Goal: Find specific page/section: Find specific page/section

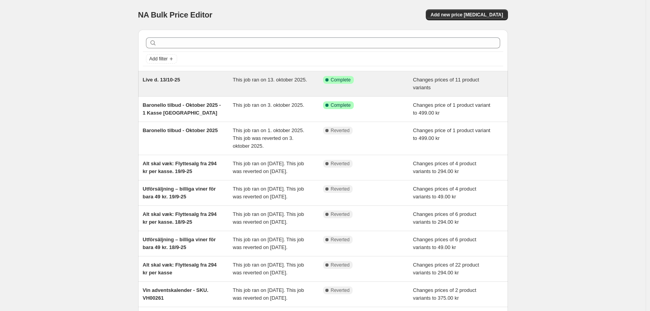
click at [174, 81] on span "Live d. 13/10-25" at bounding box center [161, 80] width 37 height 6
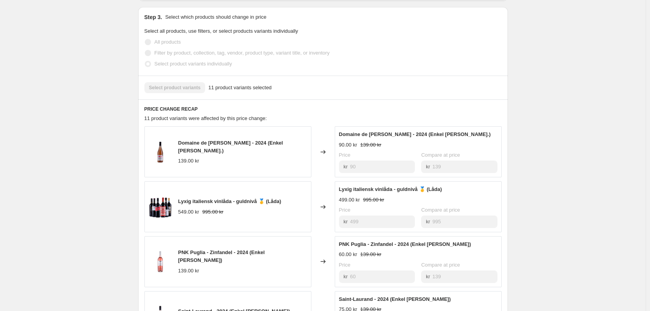
scroll to position [467, 0]
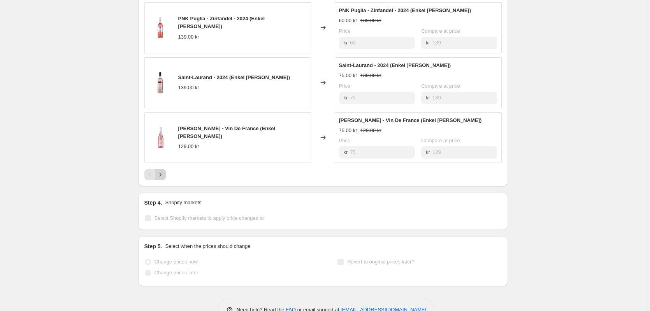
click at [162, 177] on icon "Next" at bounding box center [160, 174] width 8 height 8
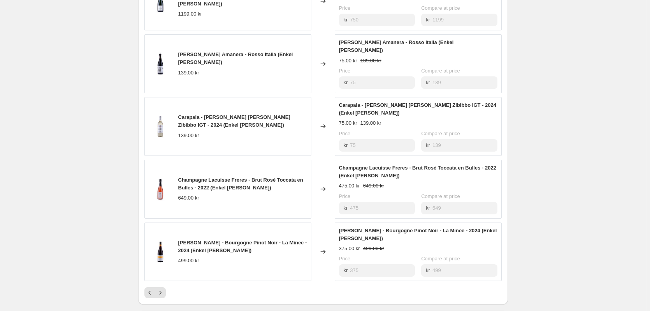
scroll to position [389, 0]
click at [160, 287] on icon "Next" at bounding box center [160, 291] width 8 height 8
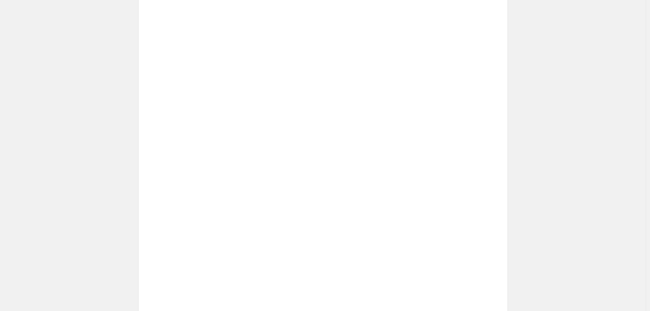
scroll to position [270, 0]
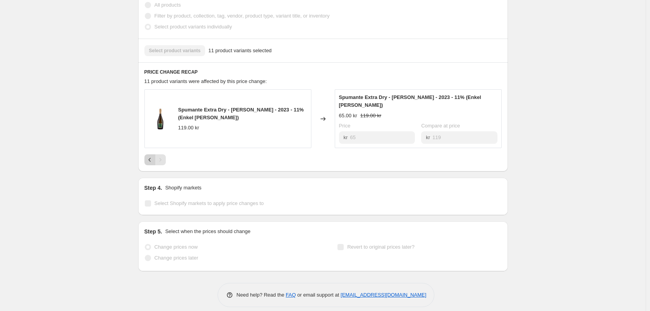
click at [151, 156] on icon "Previous" at bounding box center [150, 160] width 8 height 8
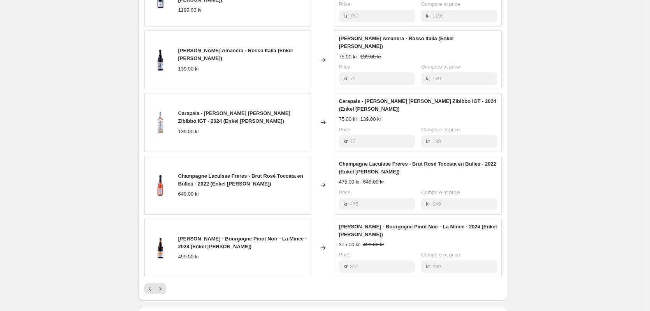
scroll to position [426, 0]
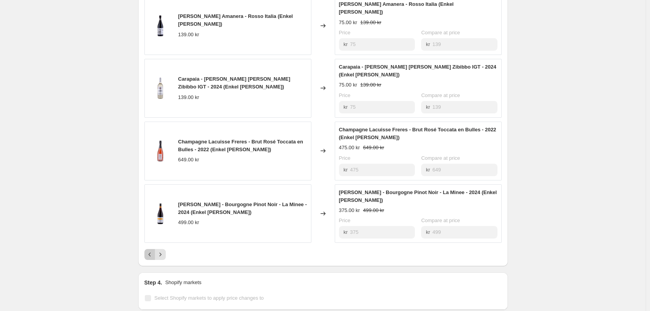
click at [150, 249] on button "Previous" at bounding box center [149, 254] width 11 height 11
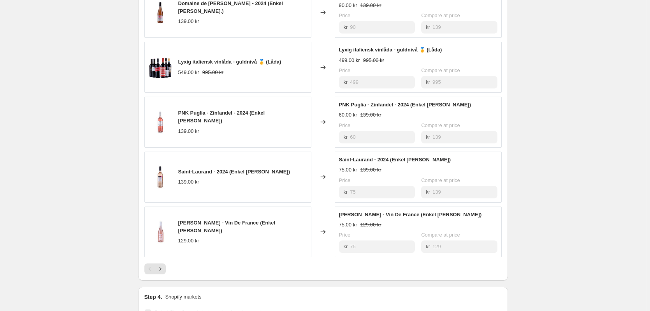
scroll to position [0, 0]
